Goal: Information Seeking & Learning: Learn about a topic

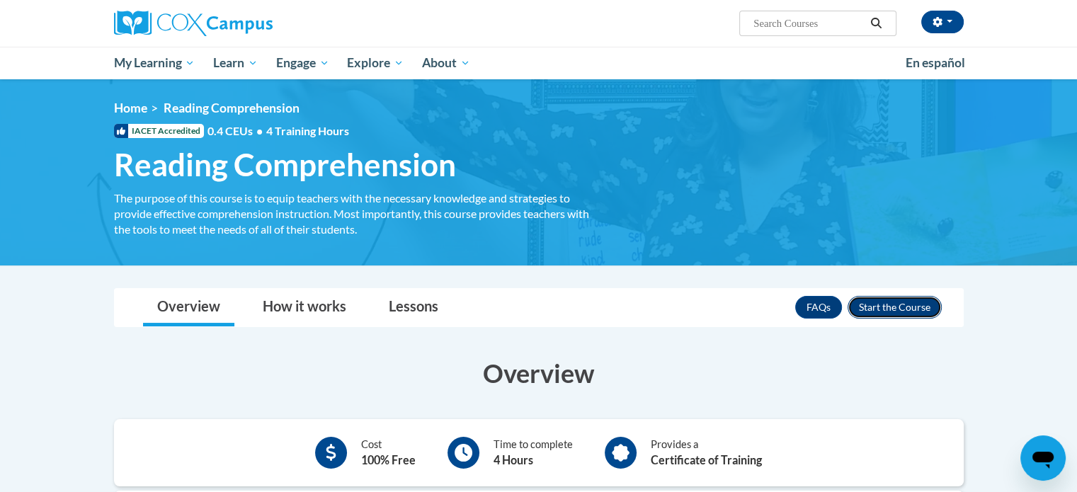
click at [885, 314] on button "Enroll" at bounding box center [894, 307] width 94 height 23
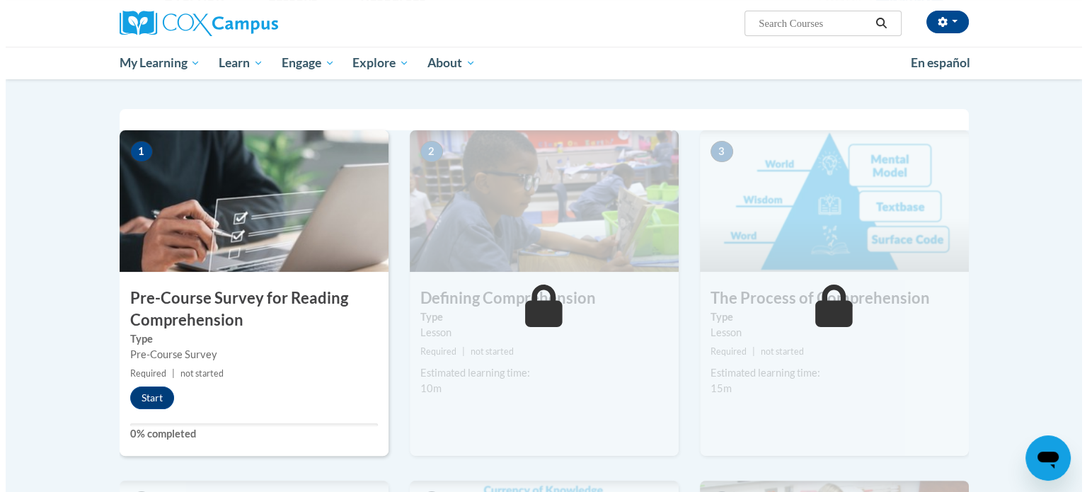
scroll to position [261, 0]
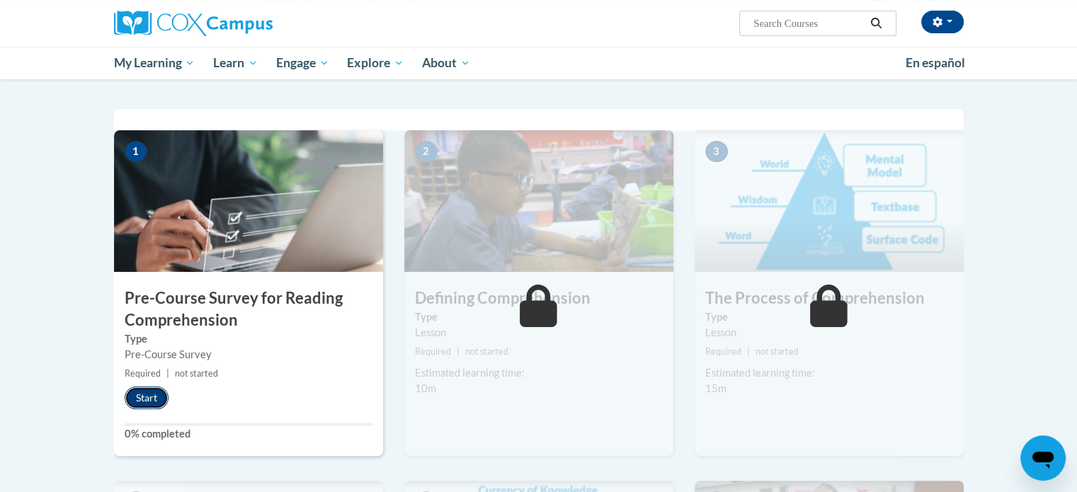
click at [151, 401] on button "Start" at bounding box center [147, 398] width 44 height 23
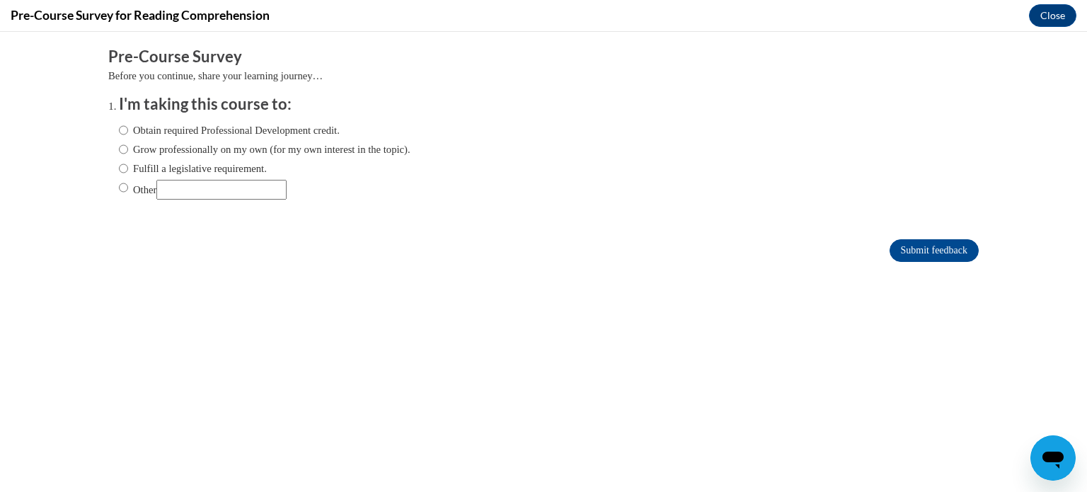
scroll to position [0, 0]
click at [119, 169] on input "Fulfill a legislative requirement." at bounding box center [123, 169] width 9 height 16
radio input "true"
click at [903, 254] on input "Submit feedback" at bounding box center [934, 250] width 89 height 23
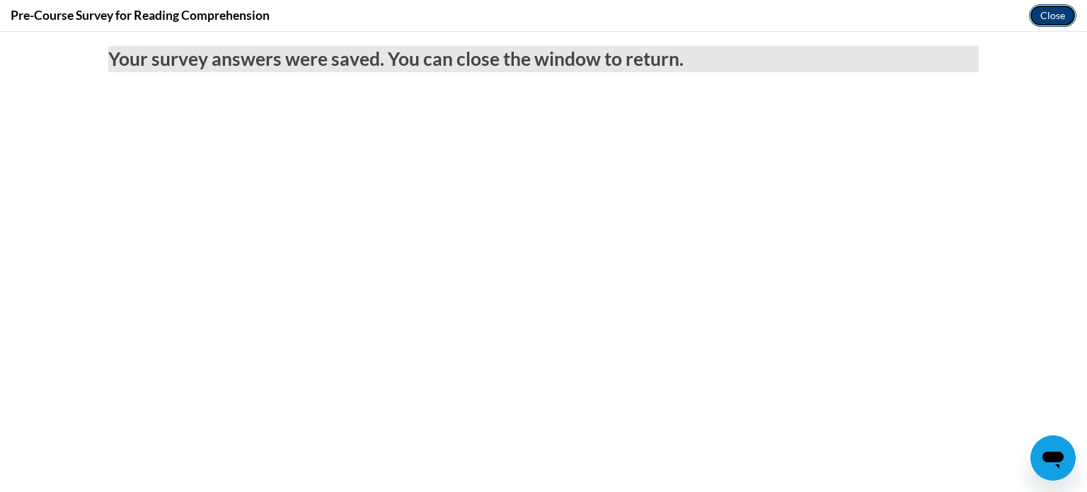
click at [1046, 19] on button "Close" at bounding box center [1052, 15] width 47 height 23
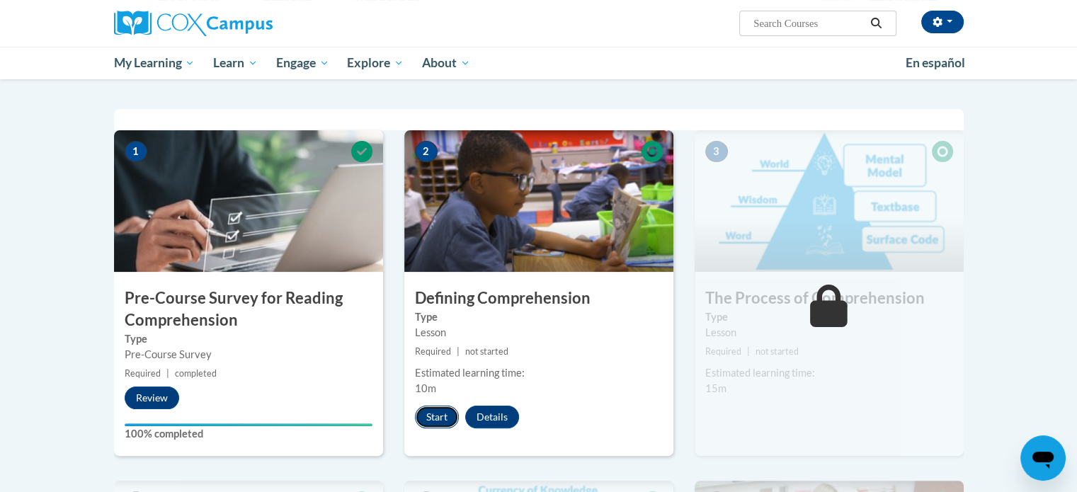
click at [430, 418] on button "Start" at bounding box center [437, 417] width 44 height 23
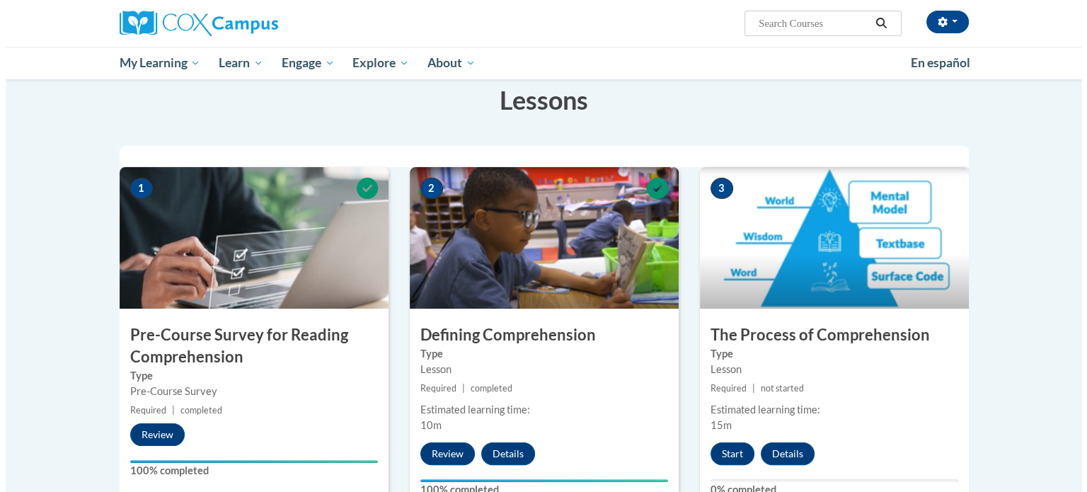
scroll to position [309, 0]
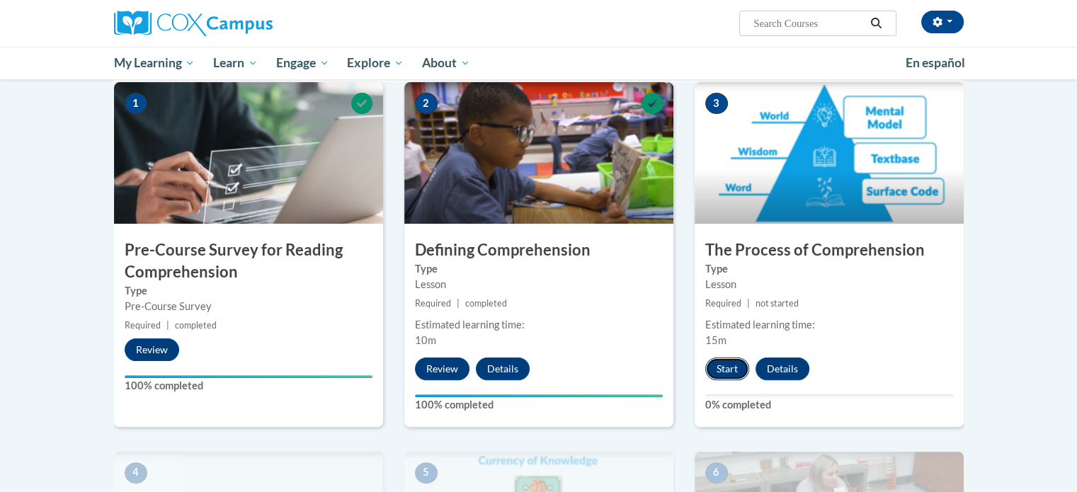
click at [720, 372] on button "Start" at bounding box center [727, 368] width 44 height 23
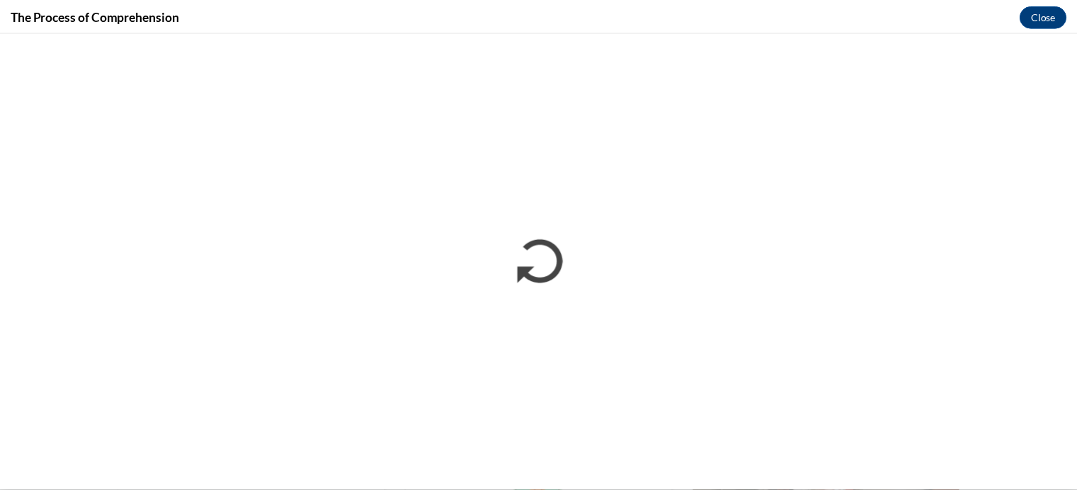
scroll to position [0, 0]
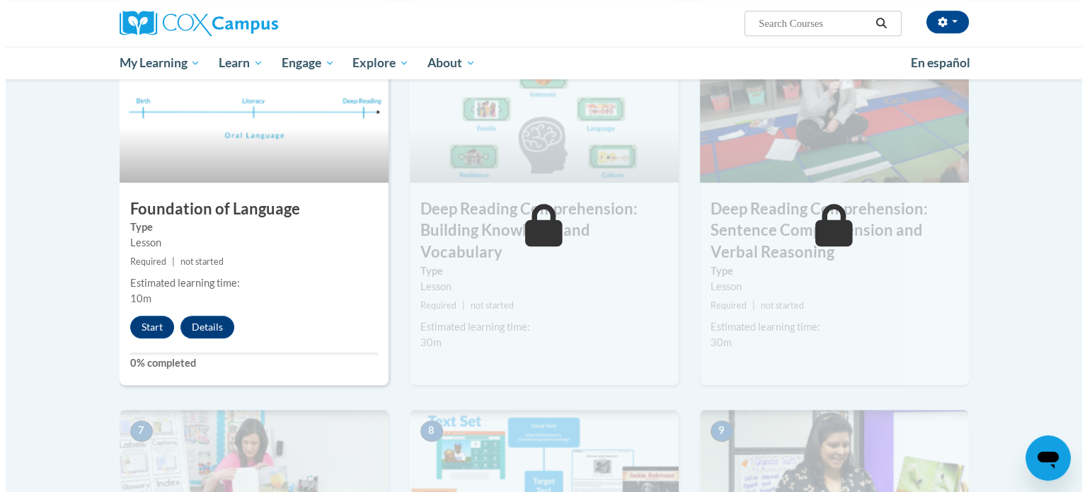
scroll to position [721, 0]
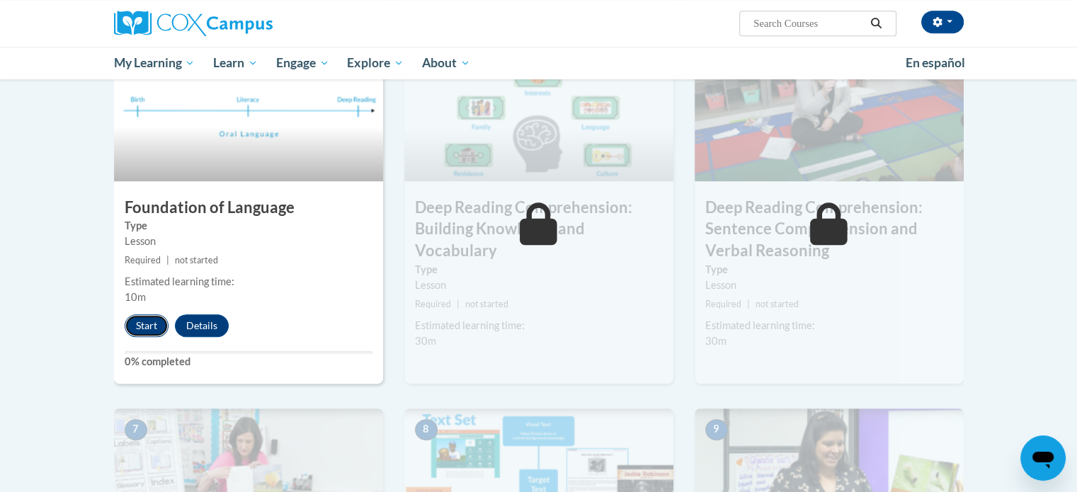
click at [147, 322] on button "Start" at bounding box center [147, 325] width 44 height 23
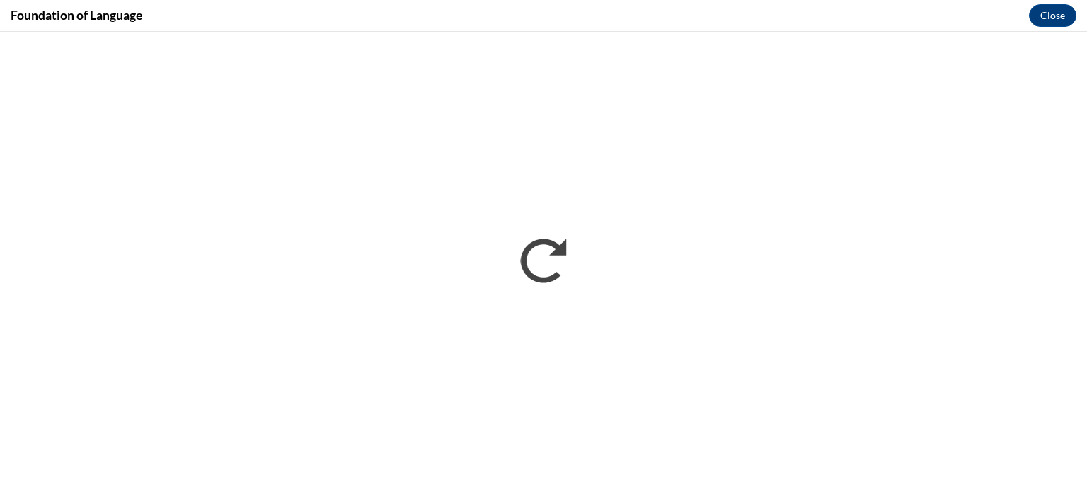
scroll to position [0, 0]
